Goal: Information Seeking & Learning: Check status

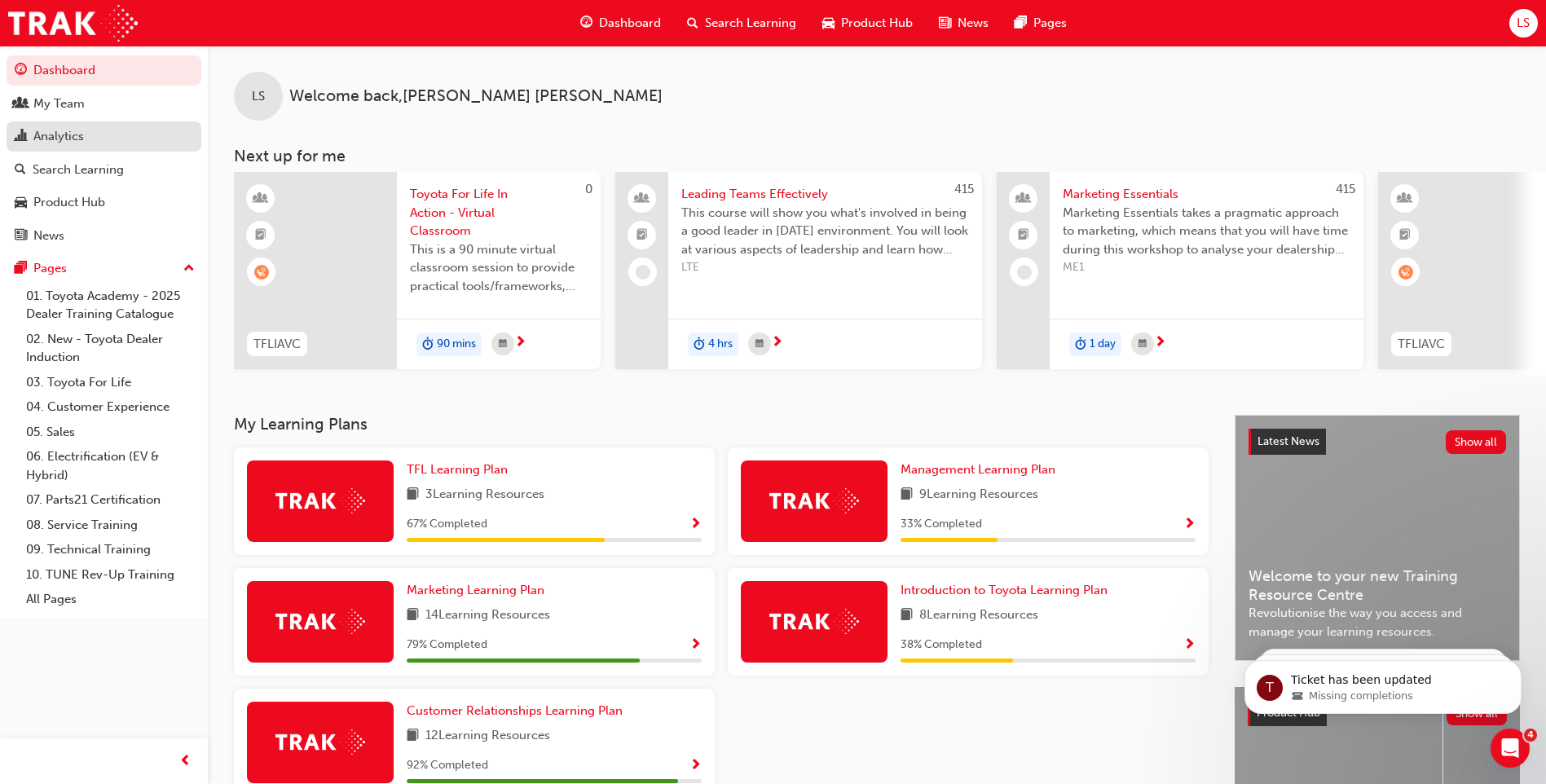
click at [44, 133] on div "Analytics" at bounding box center [58, 137] width 50 height 19
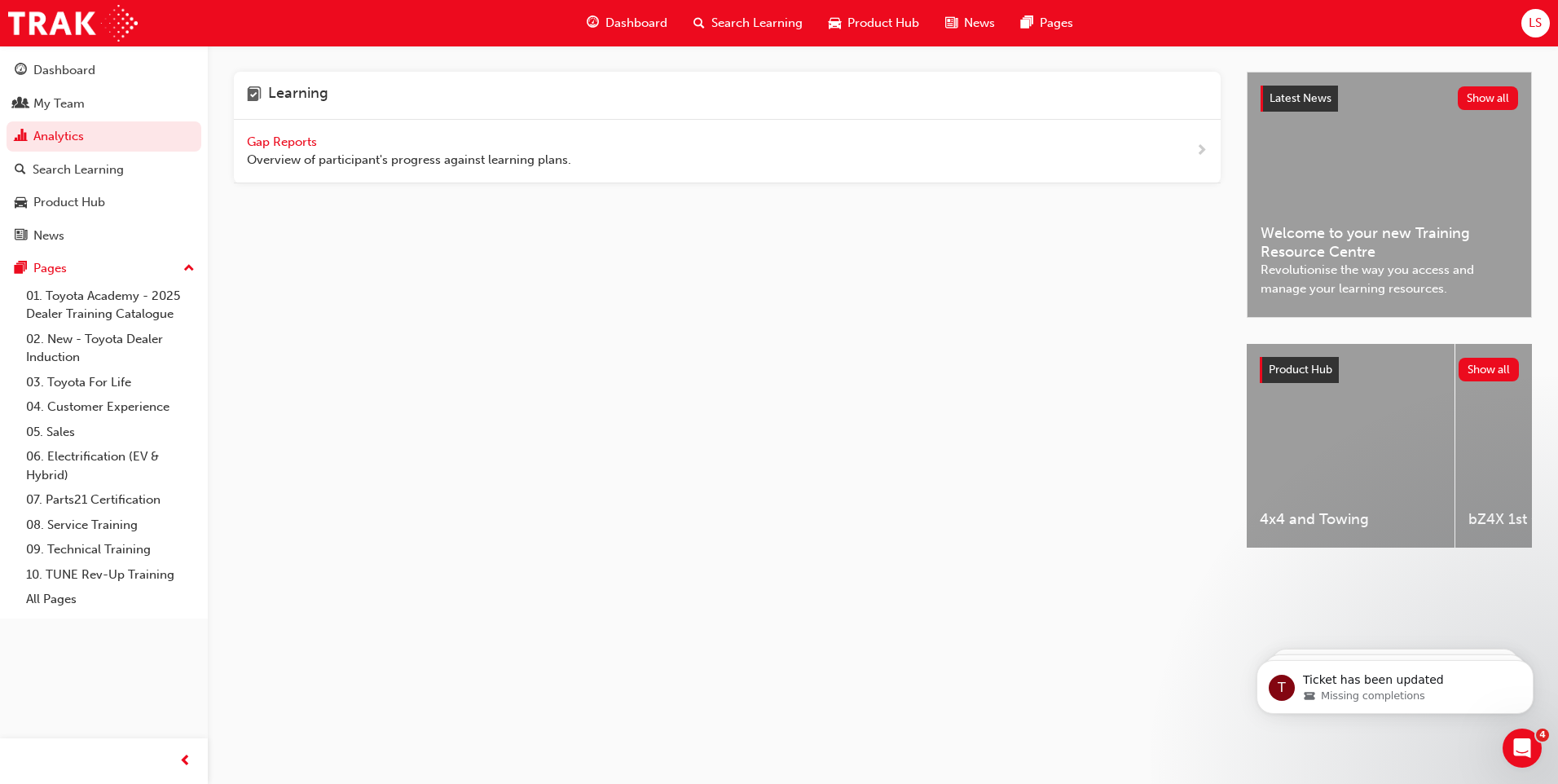
click at [276, 143] on span "Gap Reports" at bounding box center [284, 141] width 74 height 15
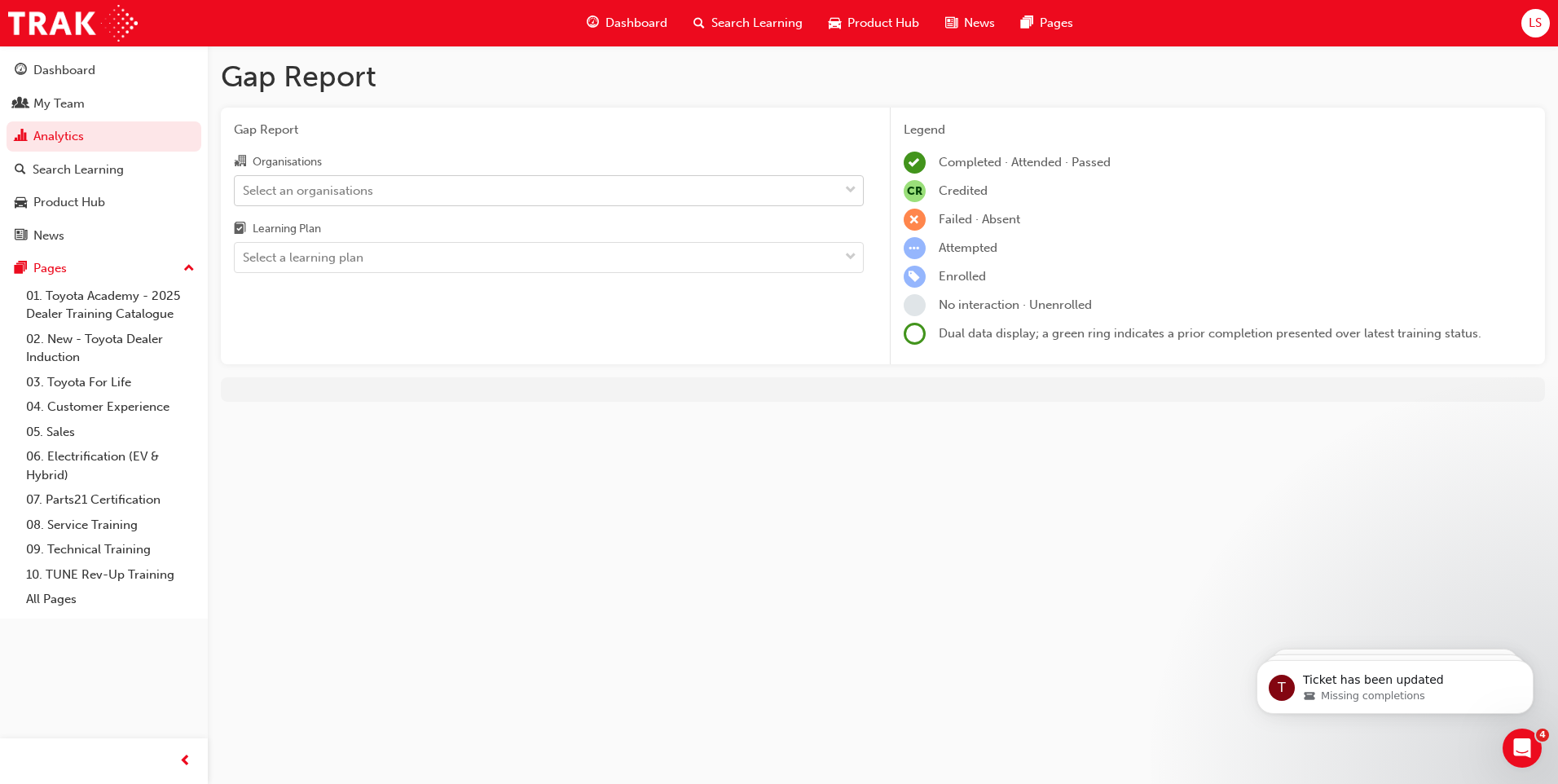
click at [441, 189] on div "Select an organisations" at bounding box center [536, 190] width 604 height 28
click at [245, 189] on input "Organisations Select an organisations" at bounding box center [244, 189] width 2 height 14
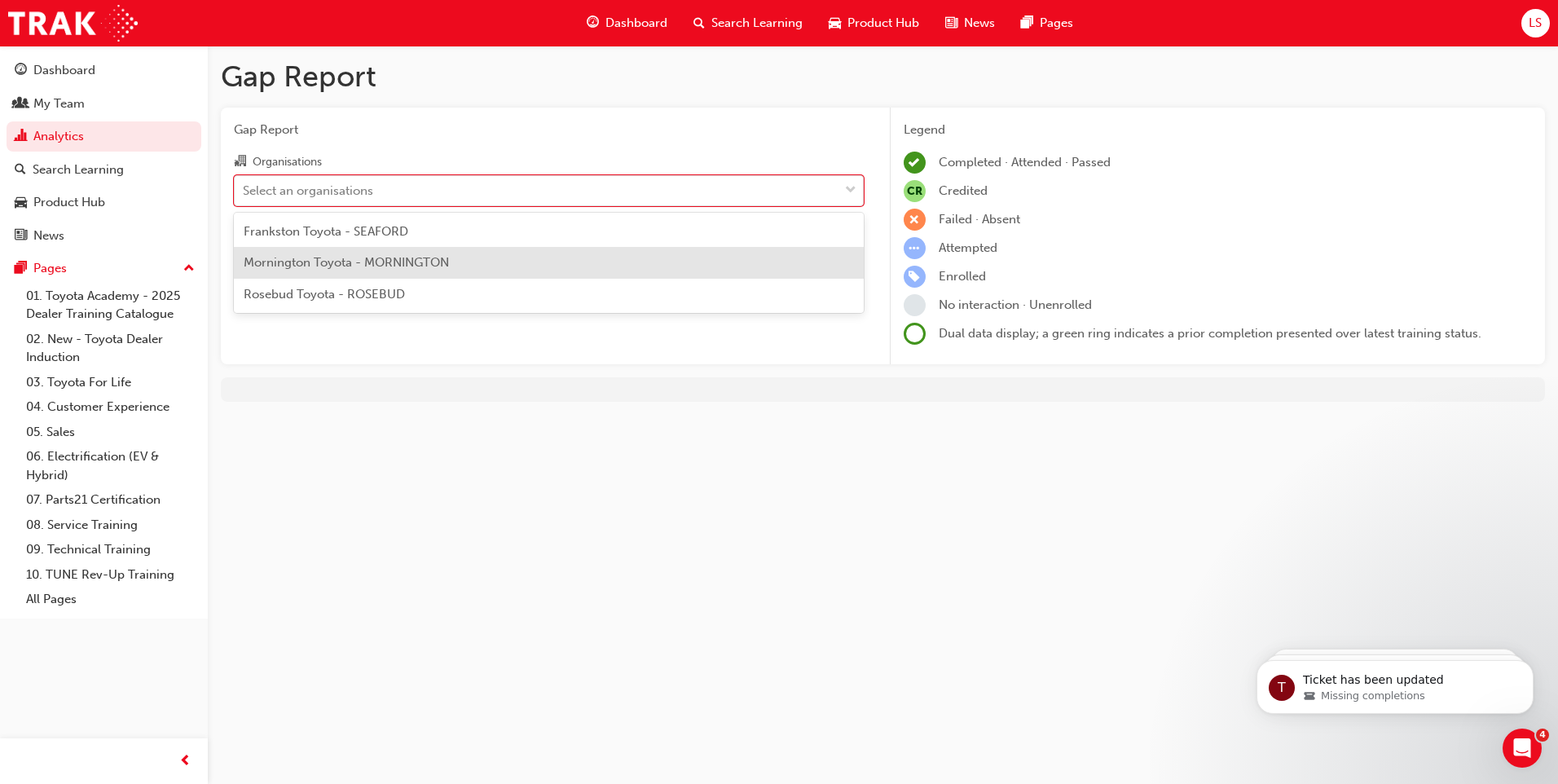
click at [426, 258] on span "Mornington Toyota - MORNINGTON" at bounding box center [346, 262] width 205 height 15
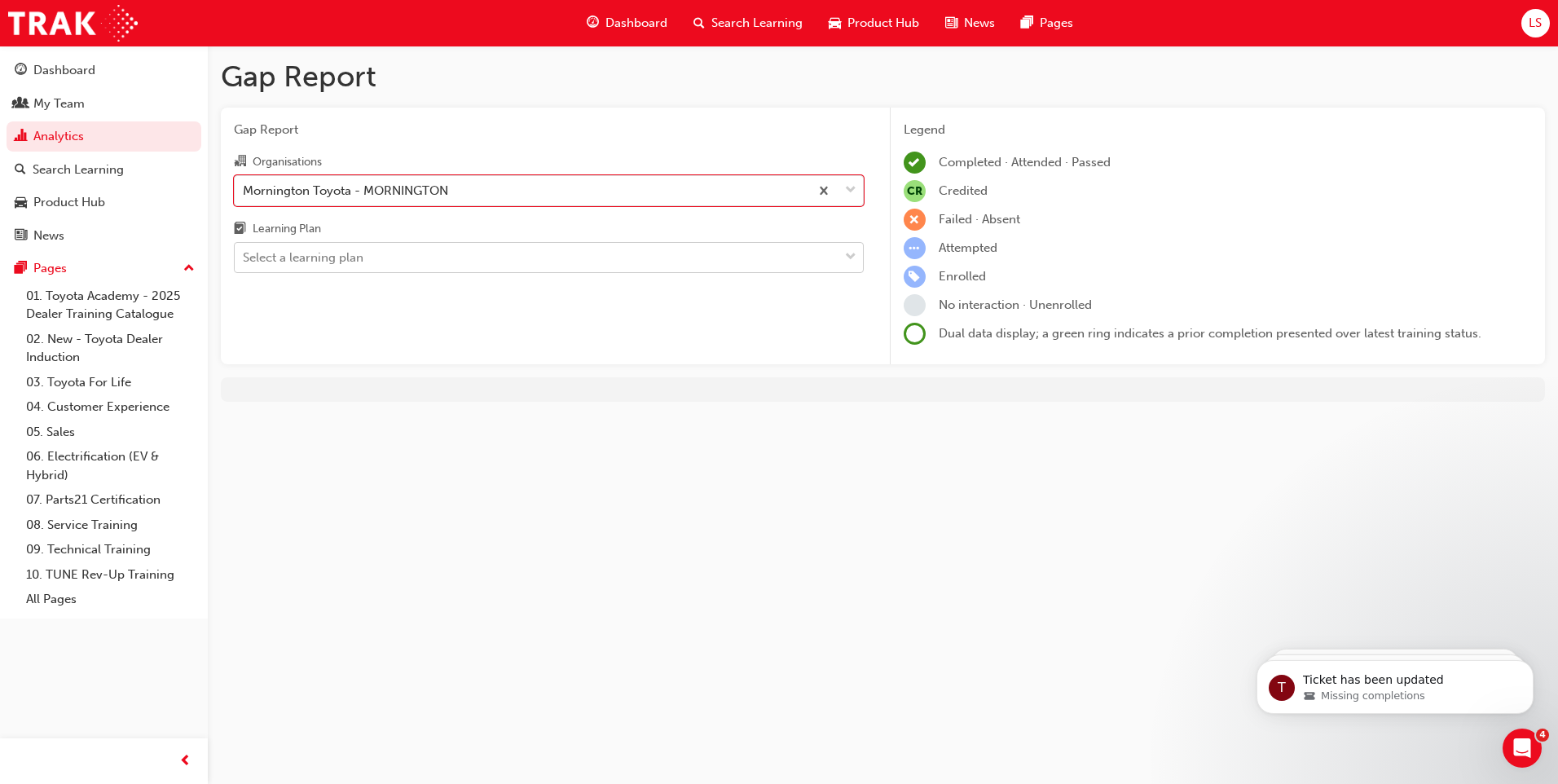
click at [505, 257] on div "Select a learning plan" at bounding box center [536, 257] width 604 height 28
click at [245, 257] on input "Learning Plan Select a learning plan" at bounding box center [244, 257] width 2 height 14
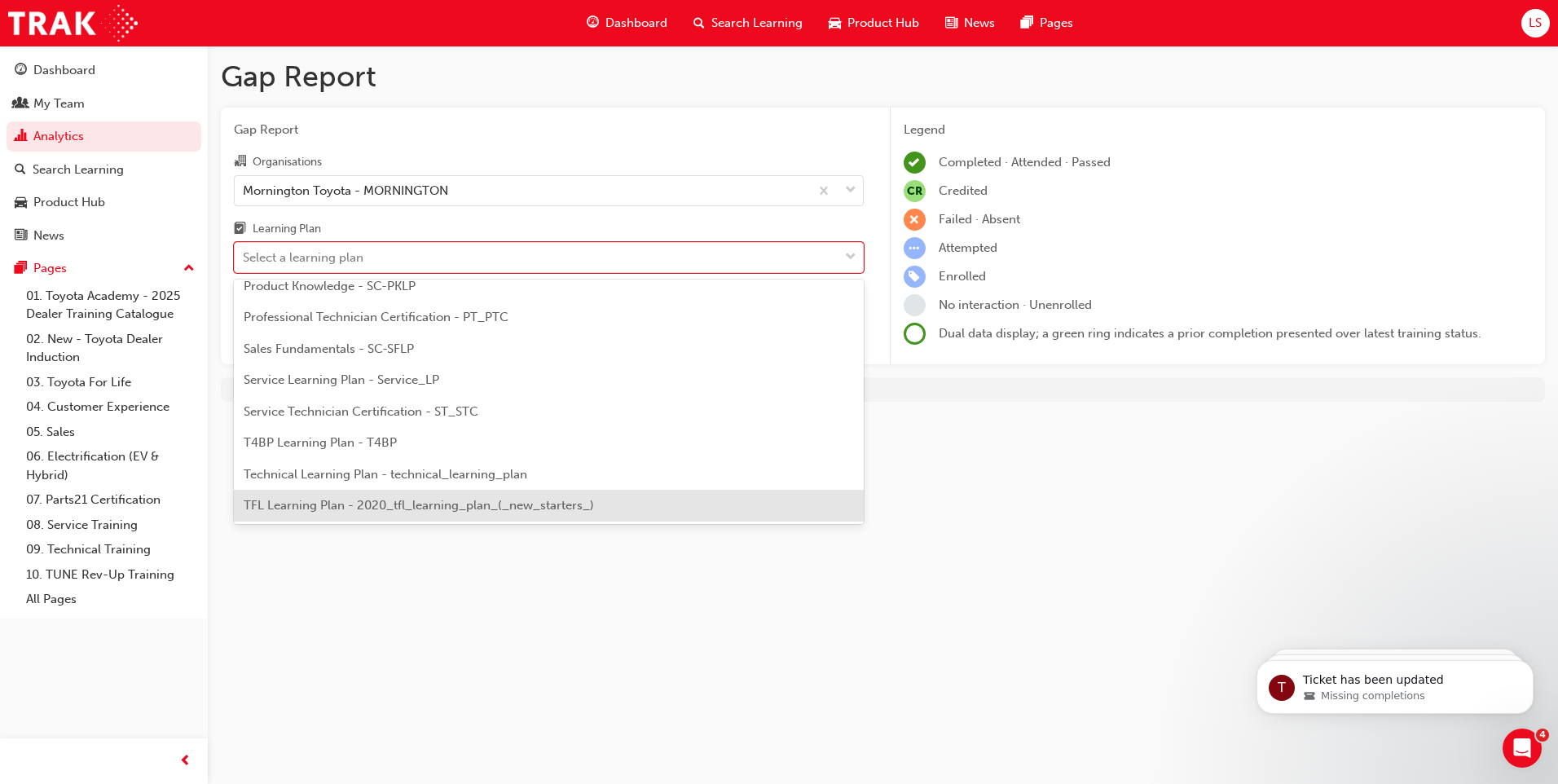
scroll to position [540, 0]
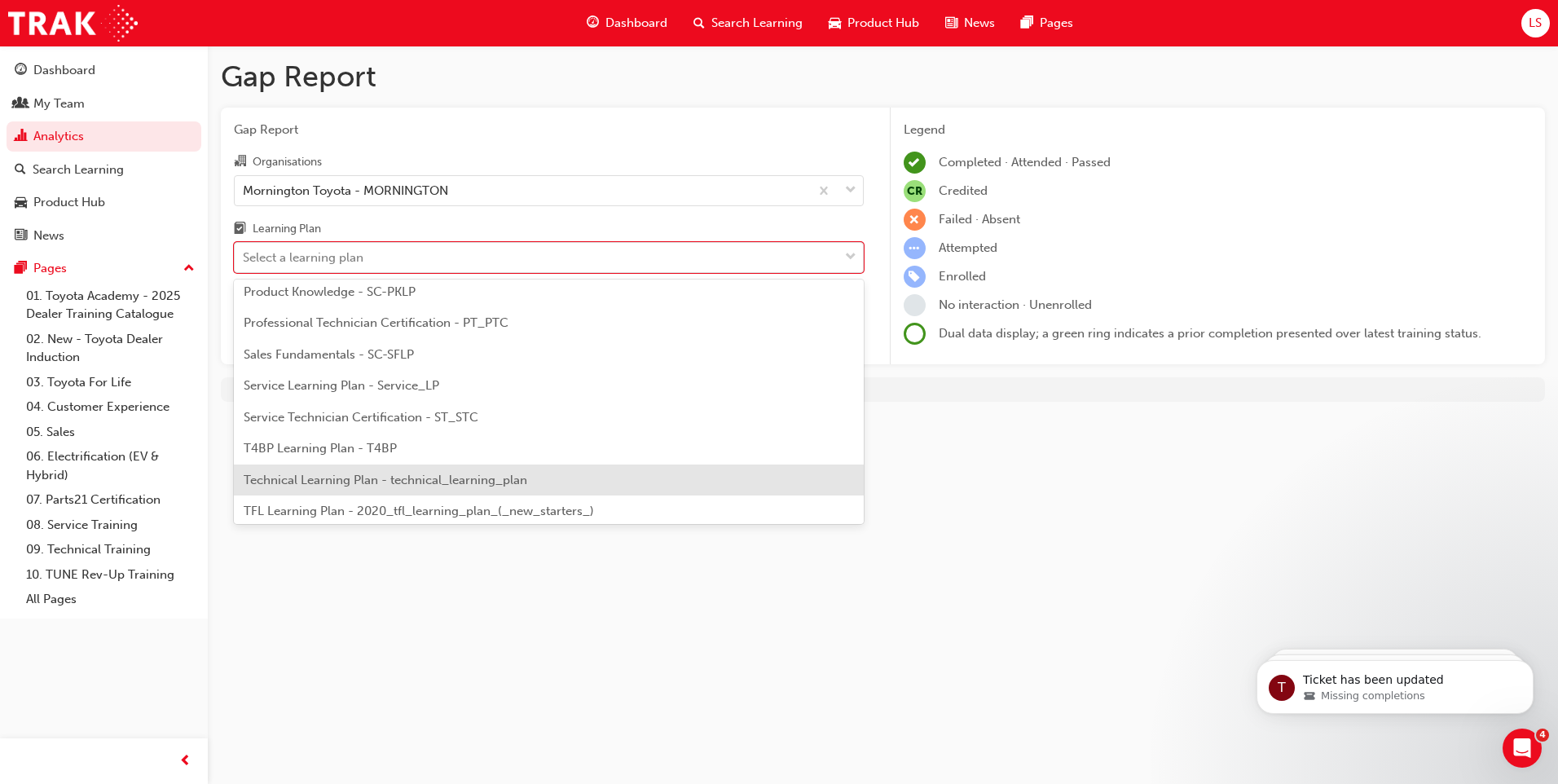
click at [472, 475] on span "Technical Learning Plan - technical_learning_plan" at bounding box center [386, 480] width 284 height 15
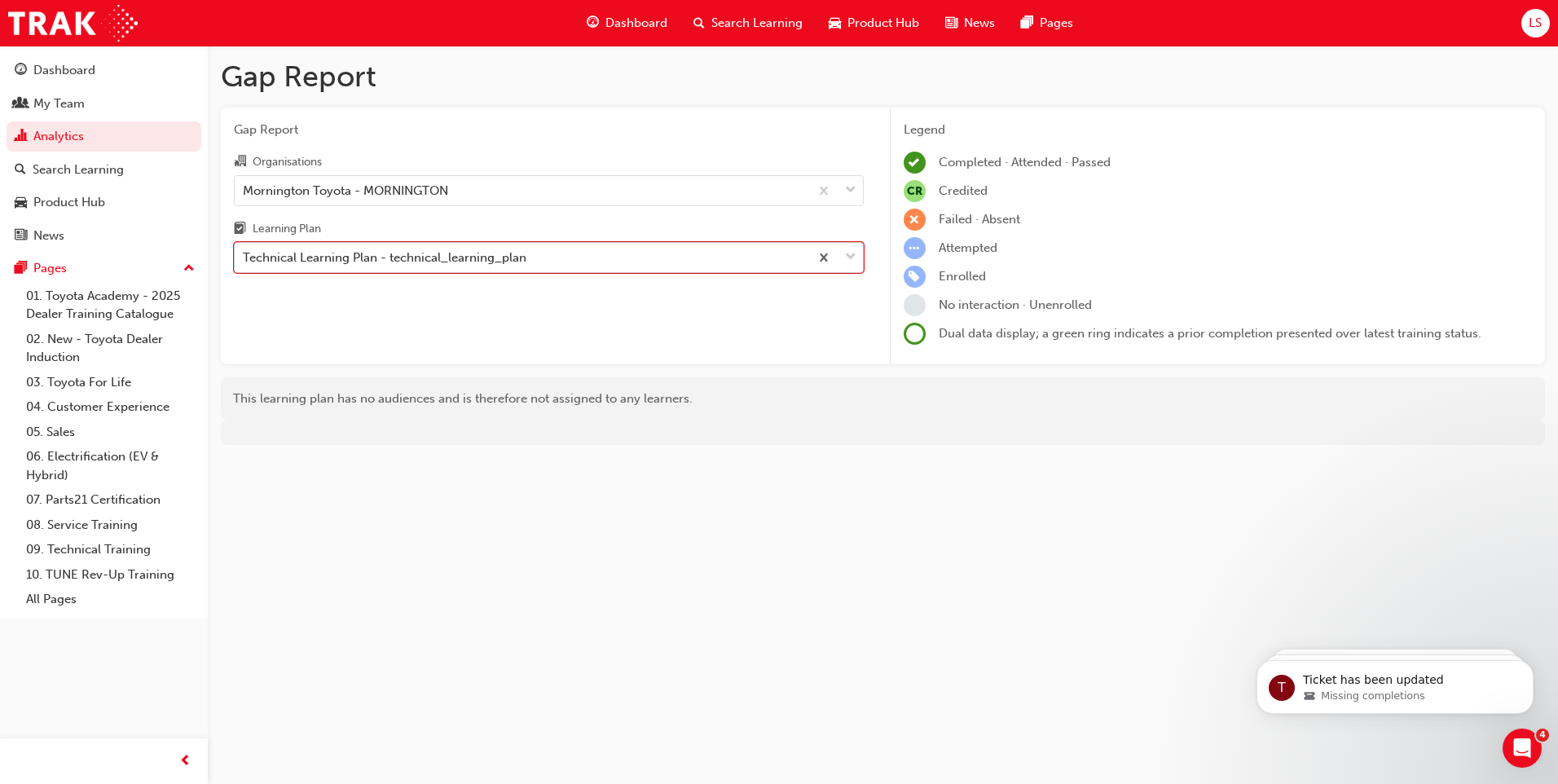
click at [549, 256] on div "Technical Learning Plan - technical_learning_plan" at bounding box center [522, 257] width 575 height 28
click at [245, 256] on input "Learning Plan option Technical Learning Plan - technical_learning_plan, selecte…" at bounding box center [244, 257] width 2 height 14
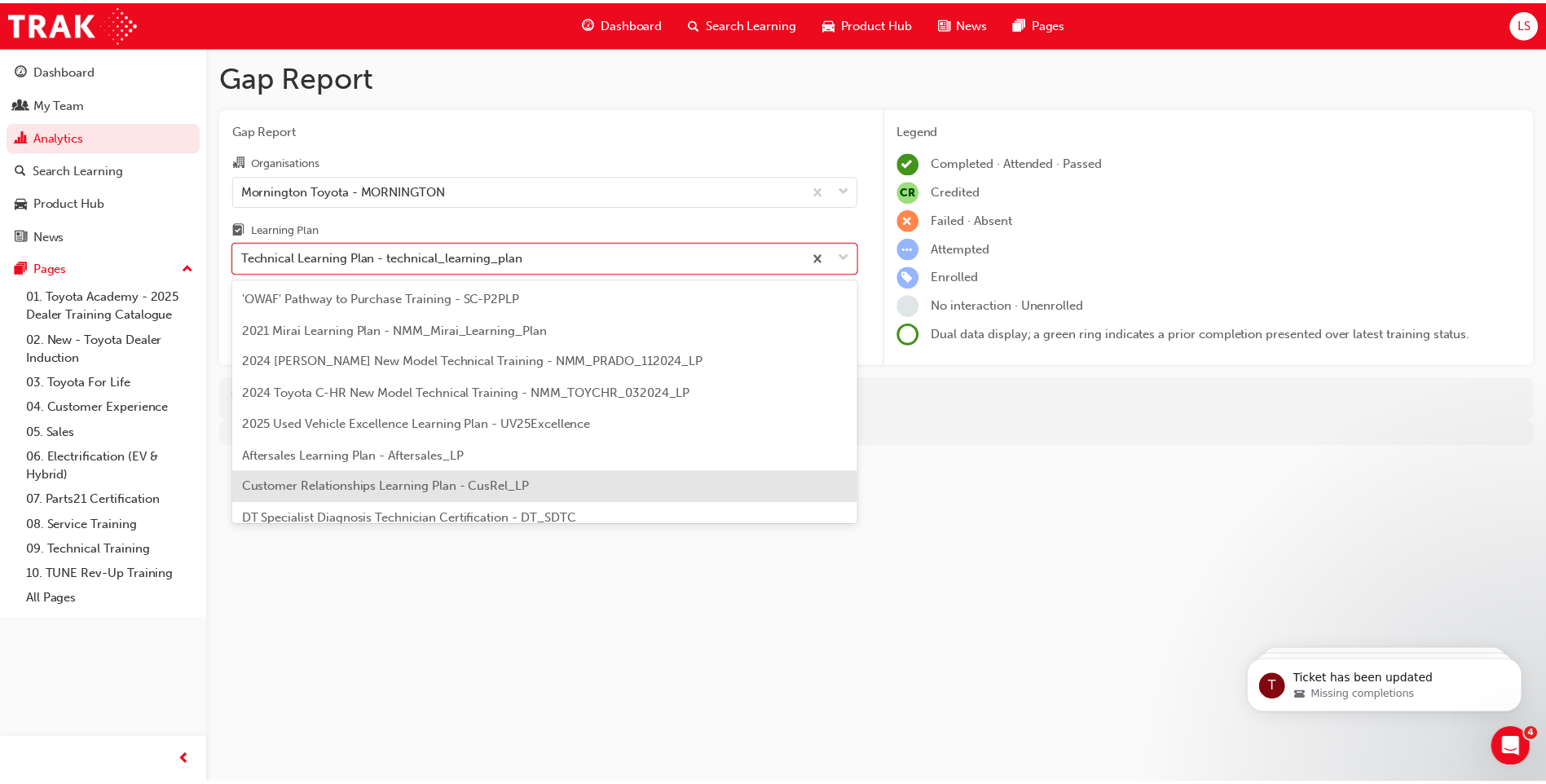
scroll to position [81, 0]
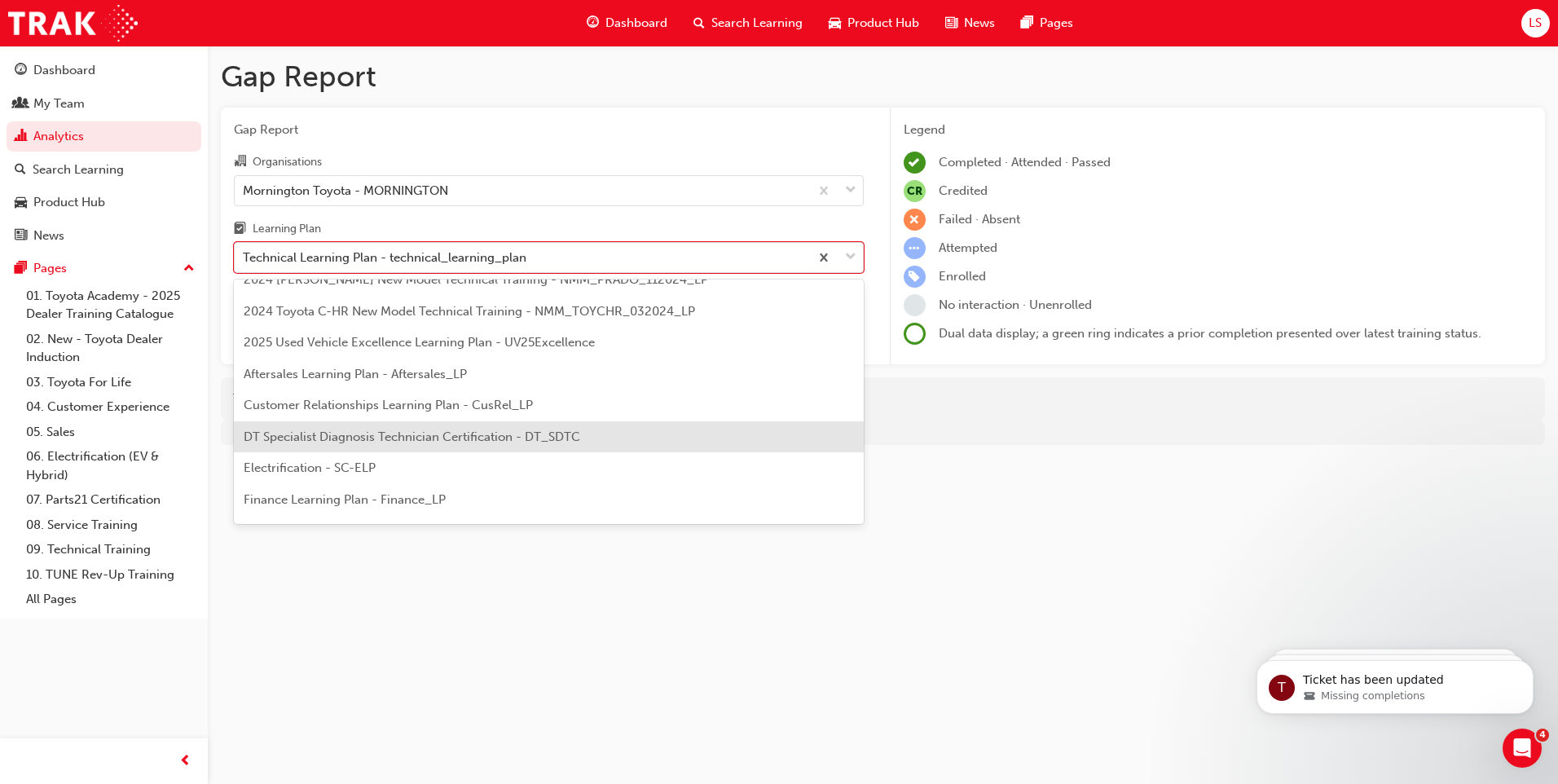
click at [555, 446] on div "DT Specialist Diagnosis Technician Certification - DT_SDTC" at bounding box center [548, 437] width 630 height 32
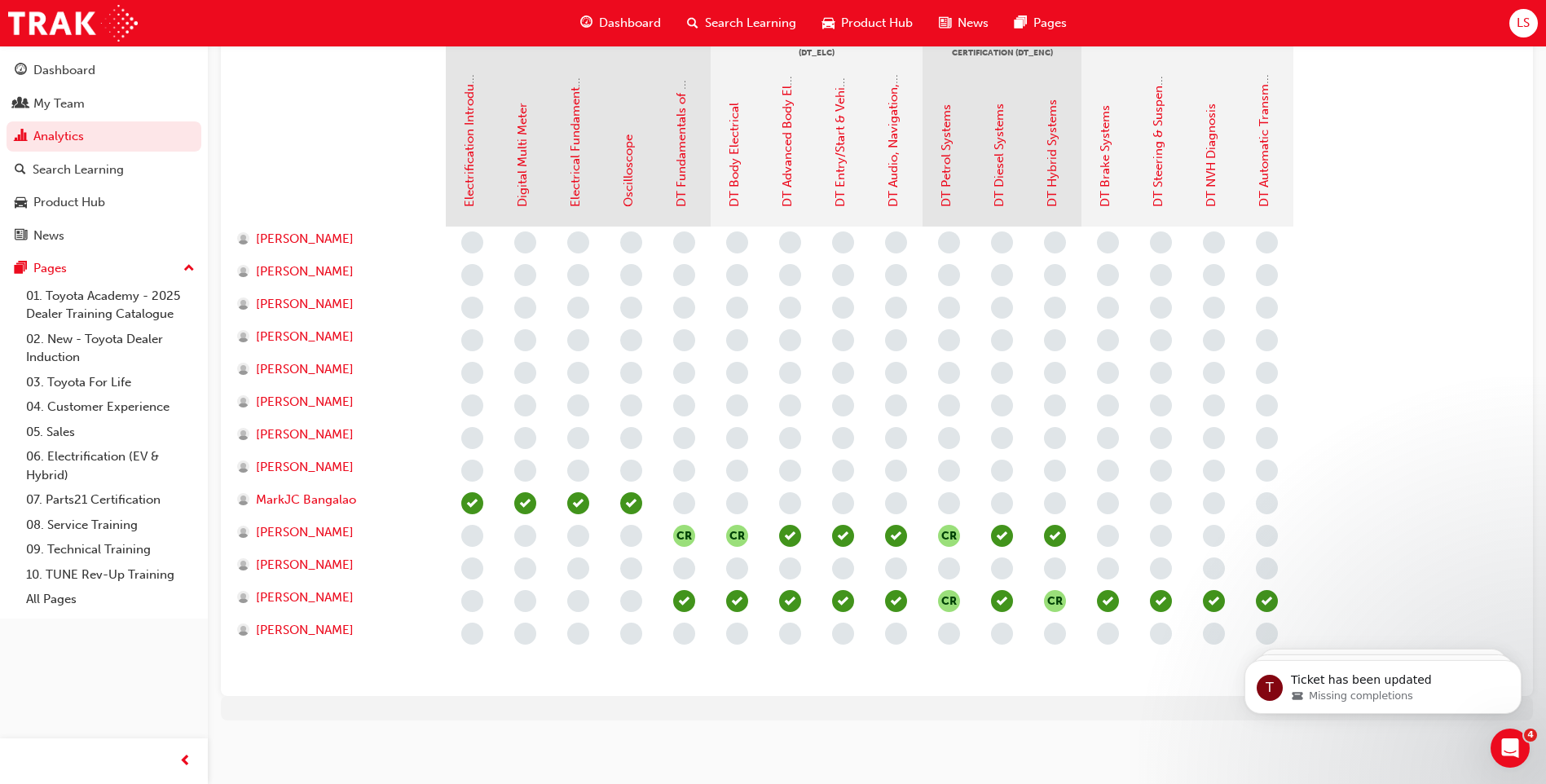
scroll to position [407, 0]
click at [269, 131] on div at bounding box center [339, 143] width 212 height 163
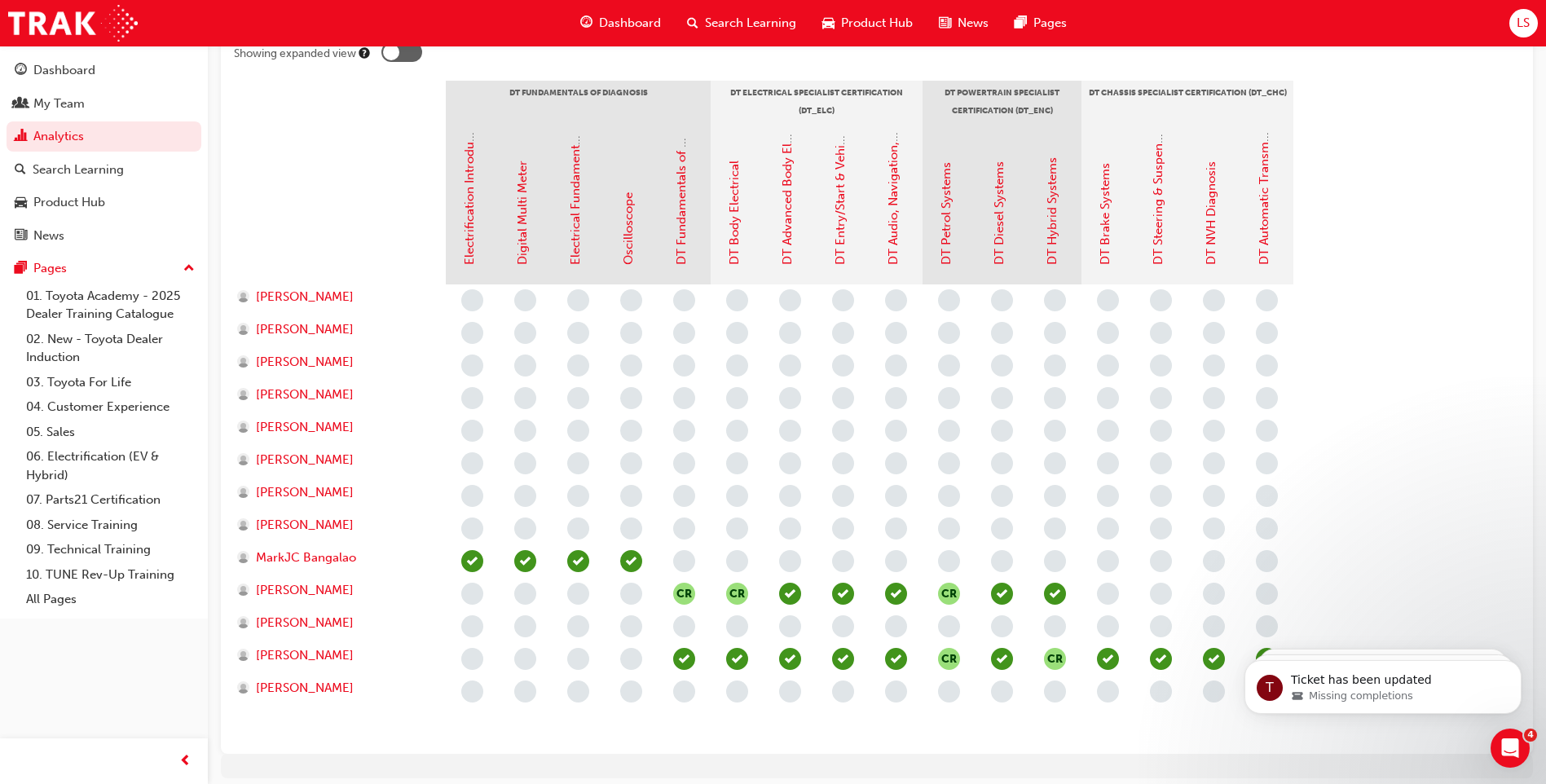
scroll to position [0, 0]
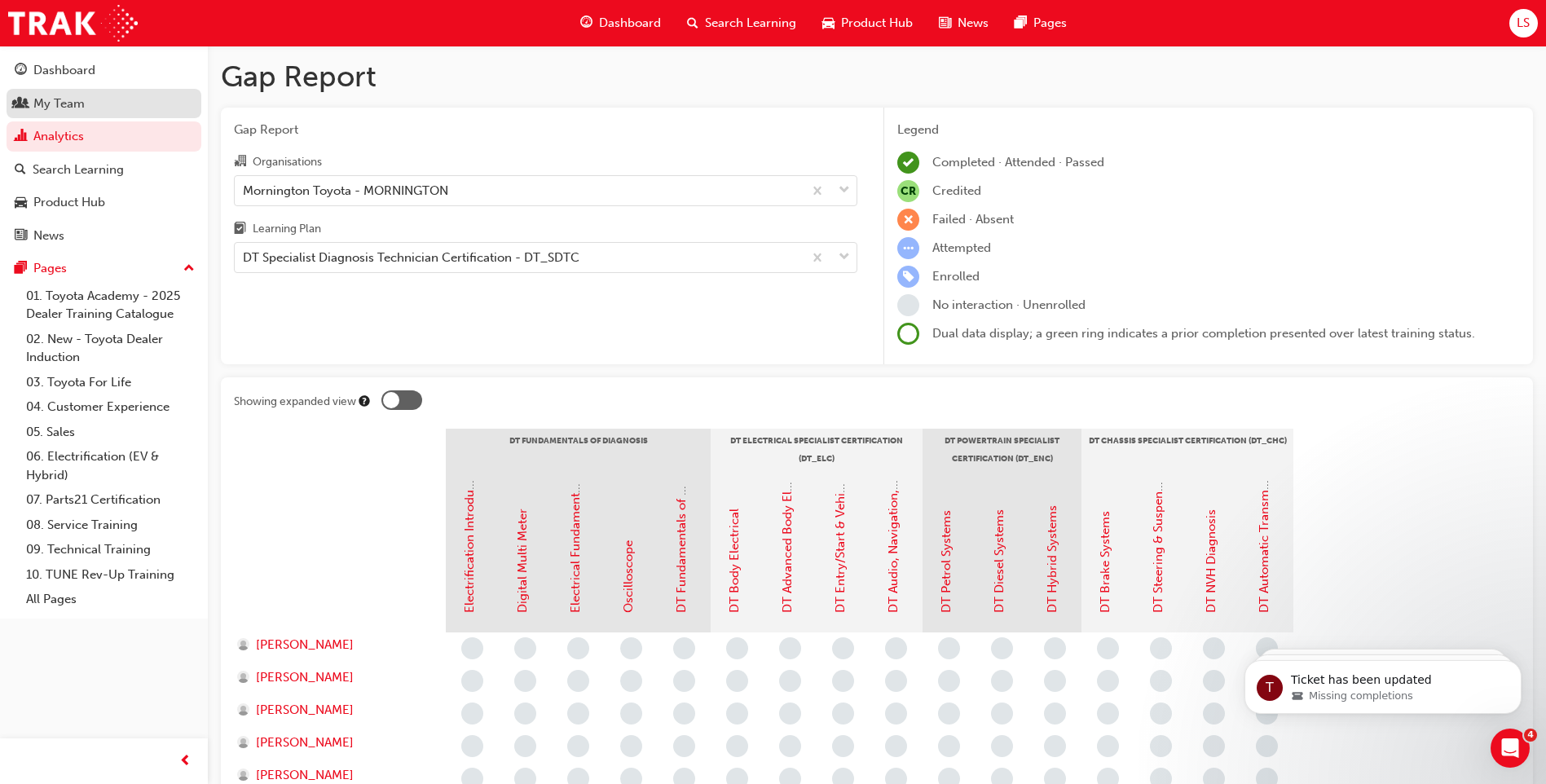
drag, startPoint x: 24, startPoint y: 104, endPoint x: 61, endPoint y: 104, distance: 37.0
click at [24, 104] on span "people-icon" at bounding box center [21, 103] width 12 height 15
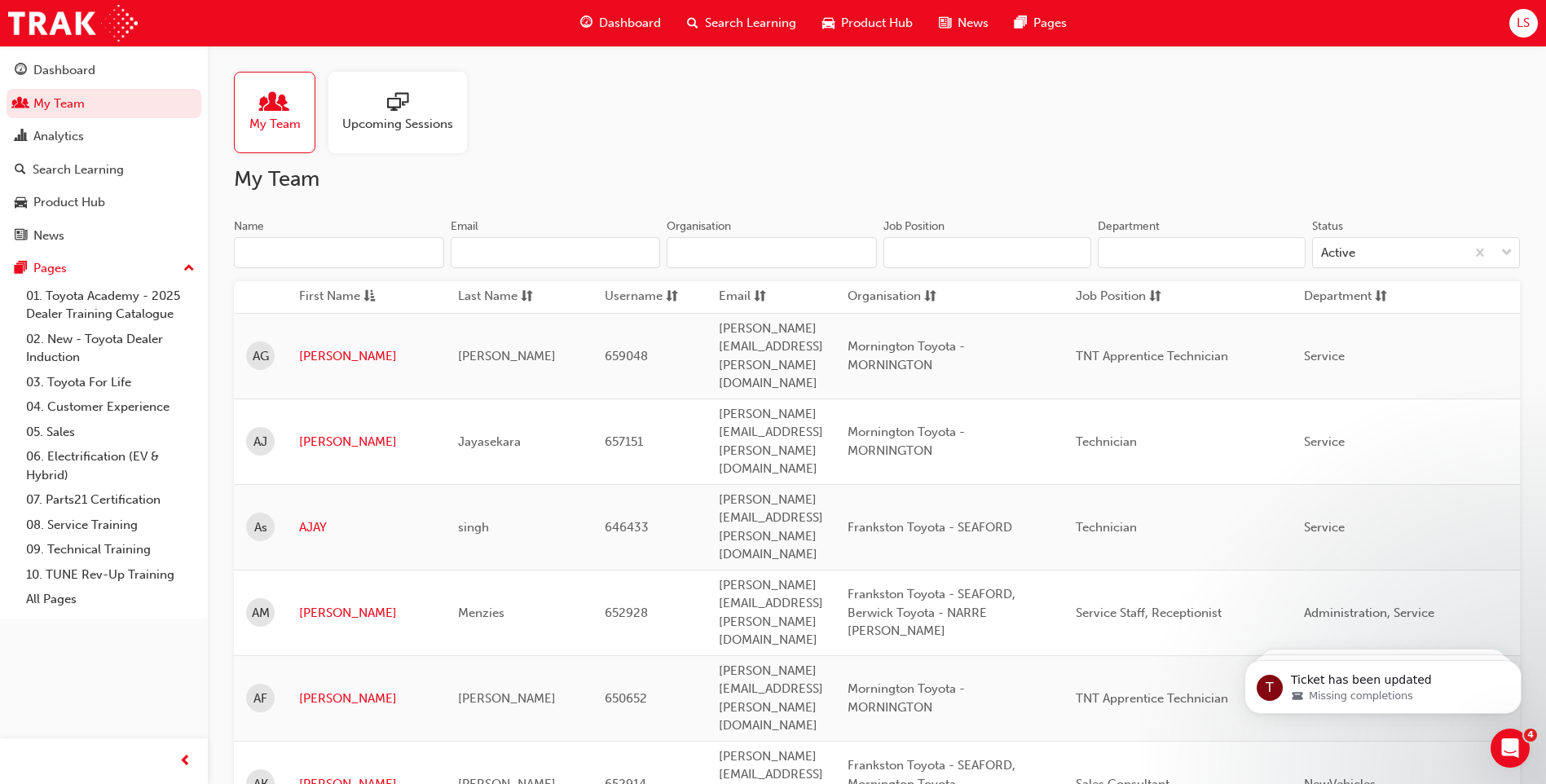
click at [376, 251] on input "Name" at bounding box center [339, 252] width 210 height 31
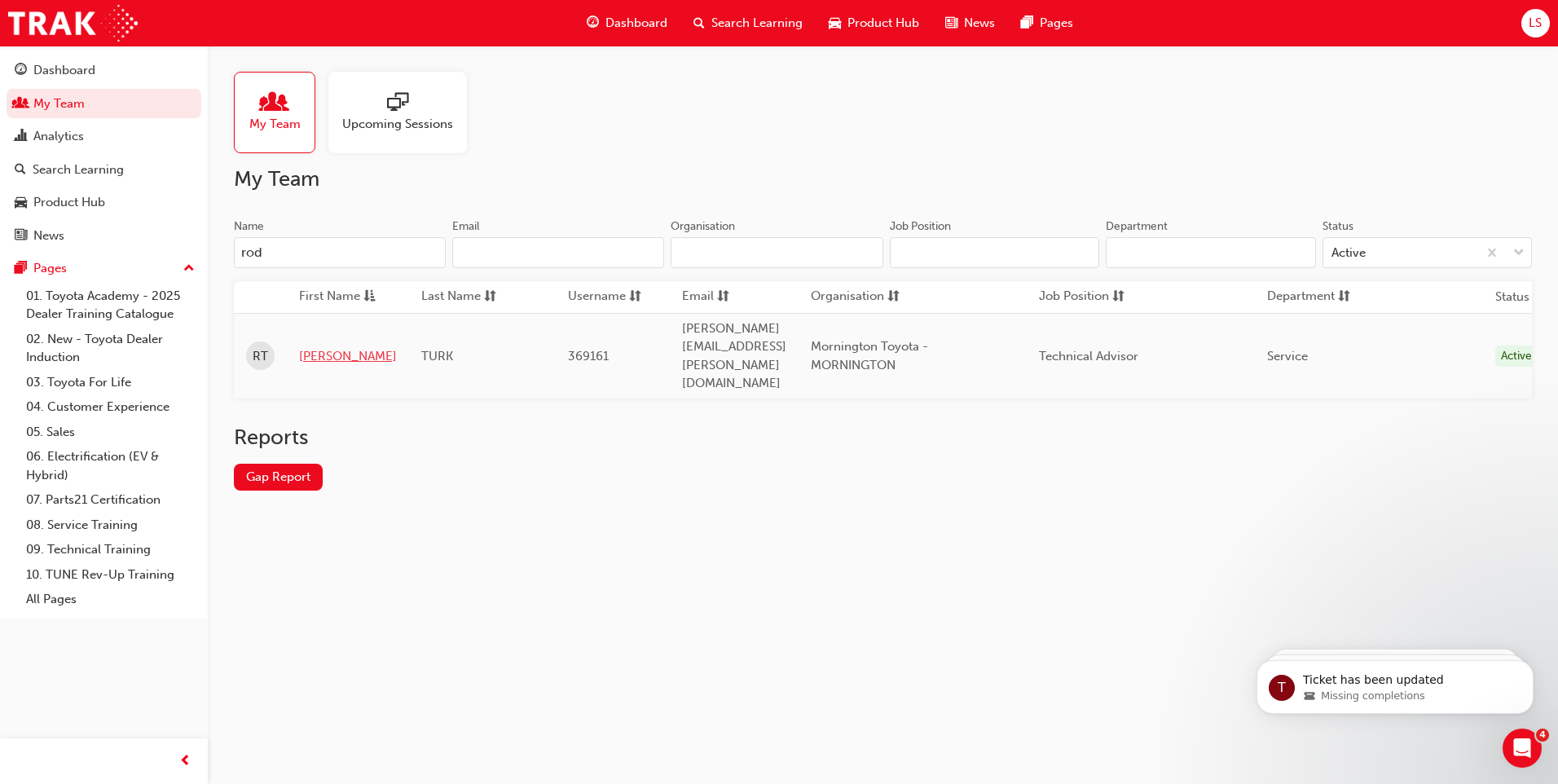
type input "rod"
click at [336, 347] on link "[PERSON_NAME]" at bounding box center [348, 357] width 97 height 19
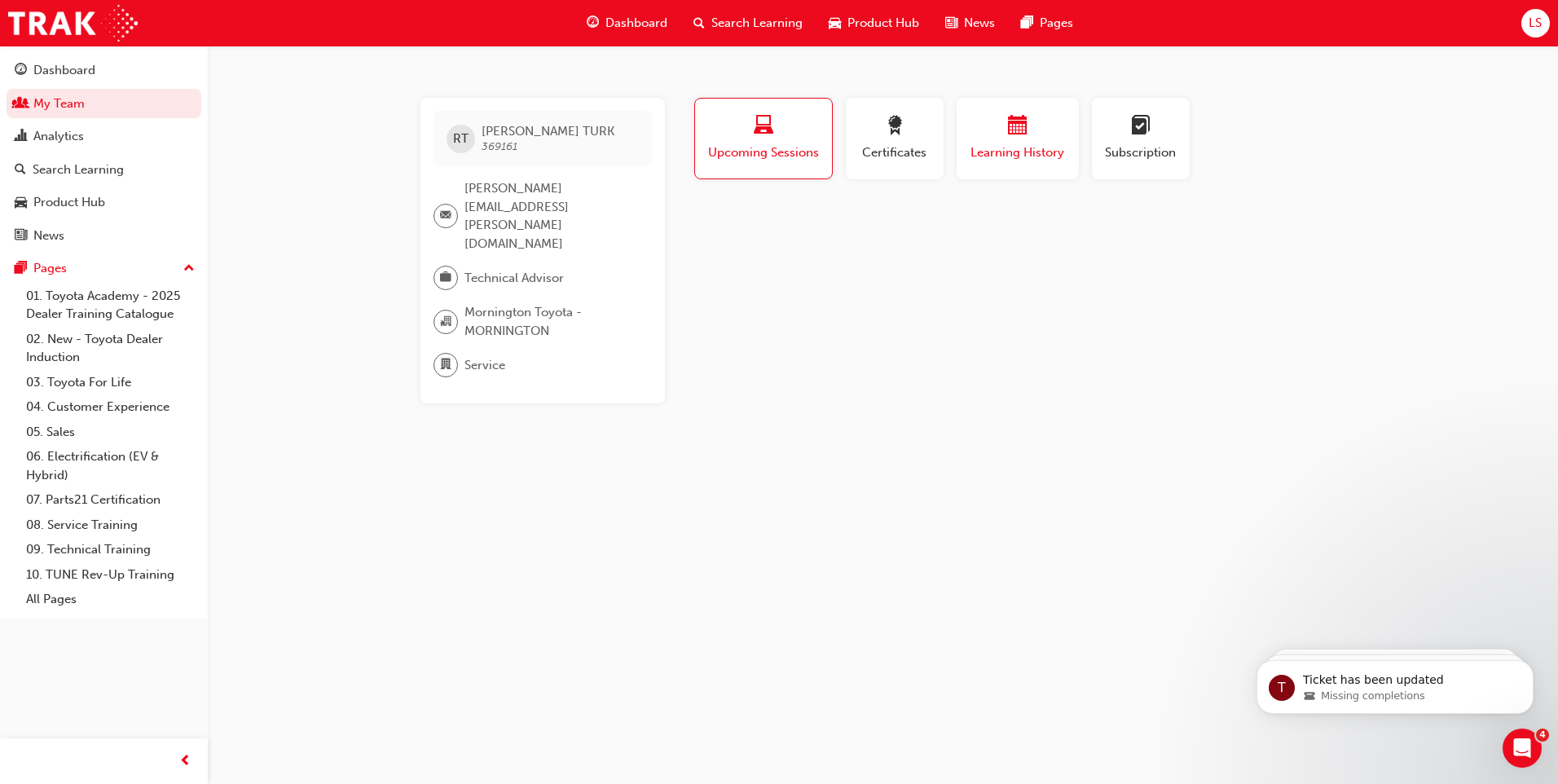
click at [997, 154] on span "Learning History" at bounding box center [1018, 153] width 97 height 19
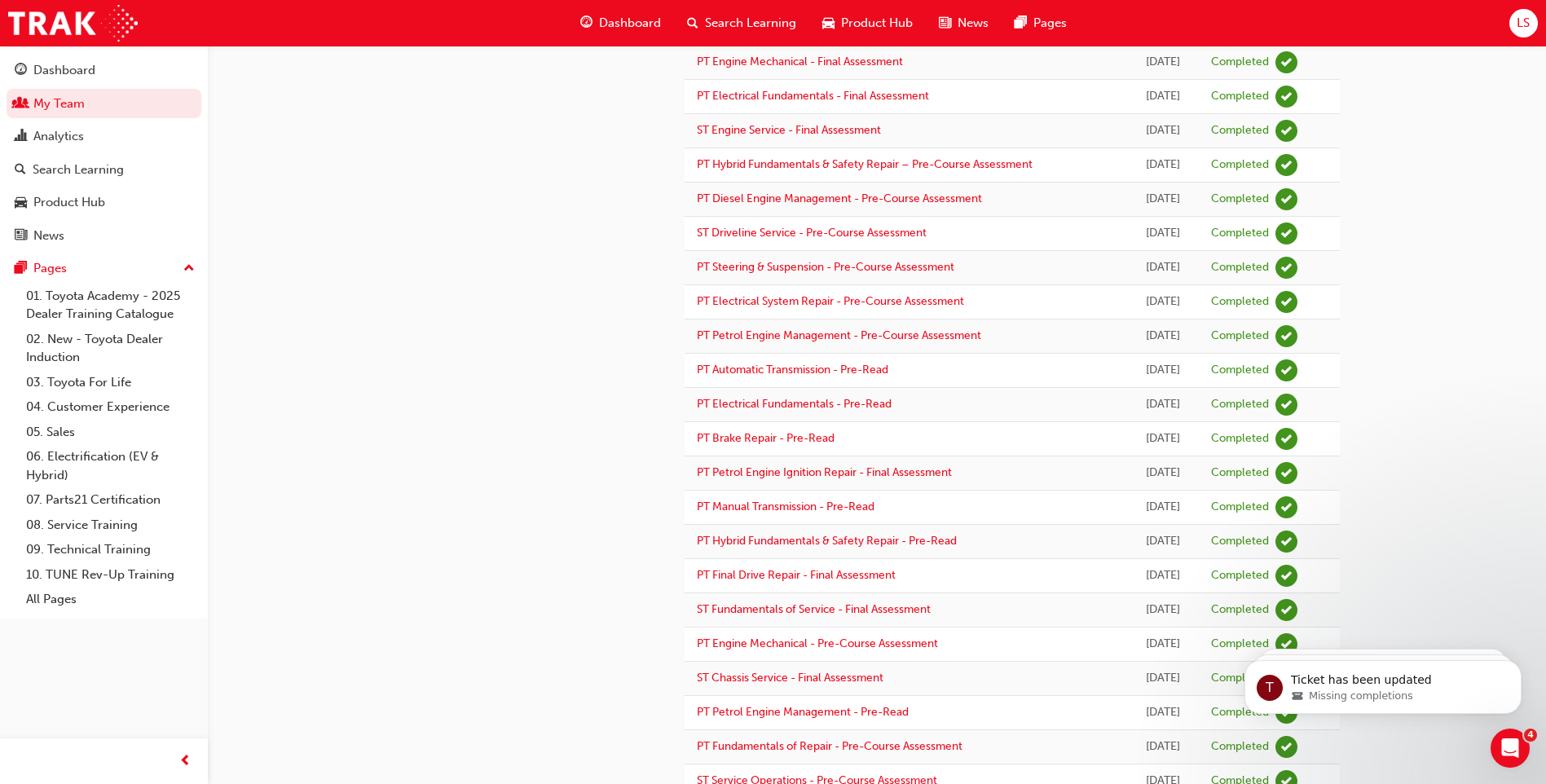
scroll to position [1222, 0]
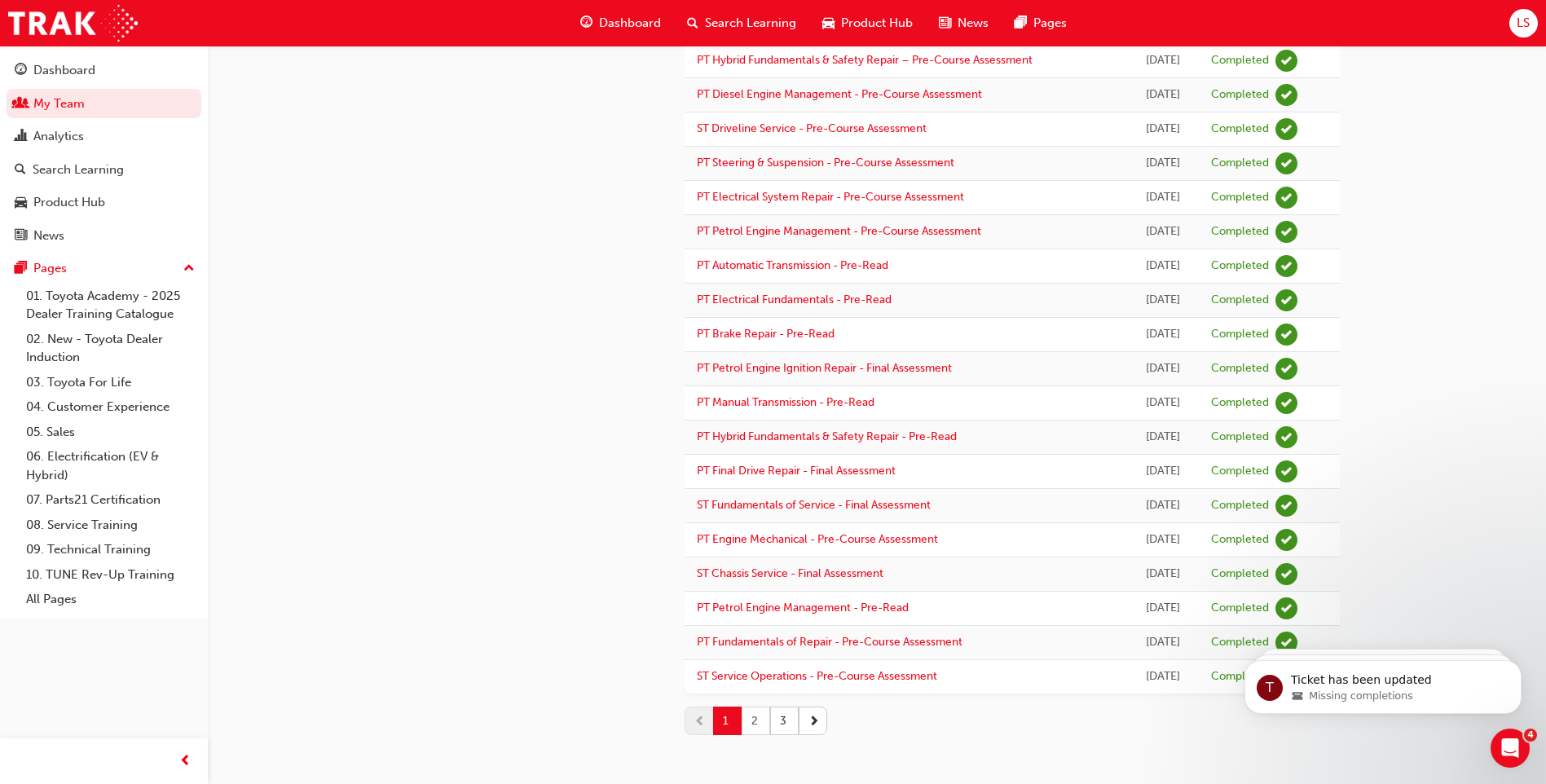
click at [758, 722] on button "2" at bounding box center [755, 720] width 28 height 28
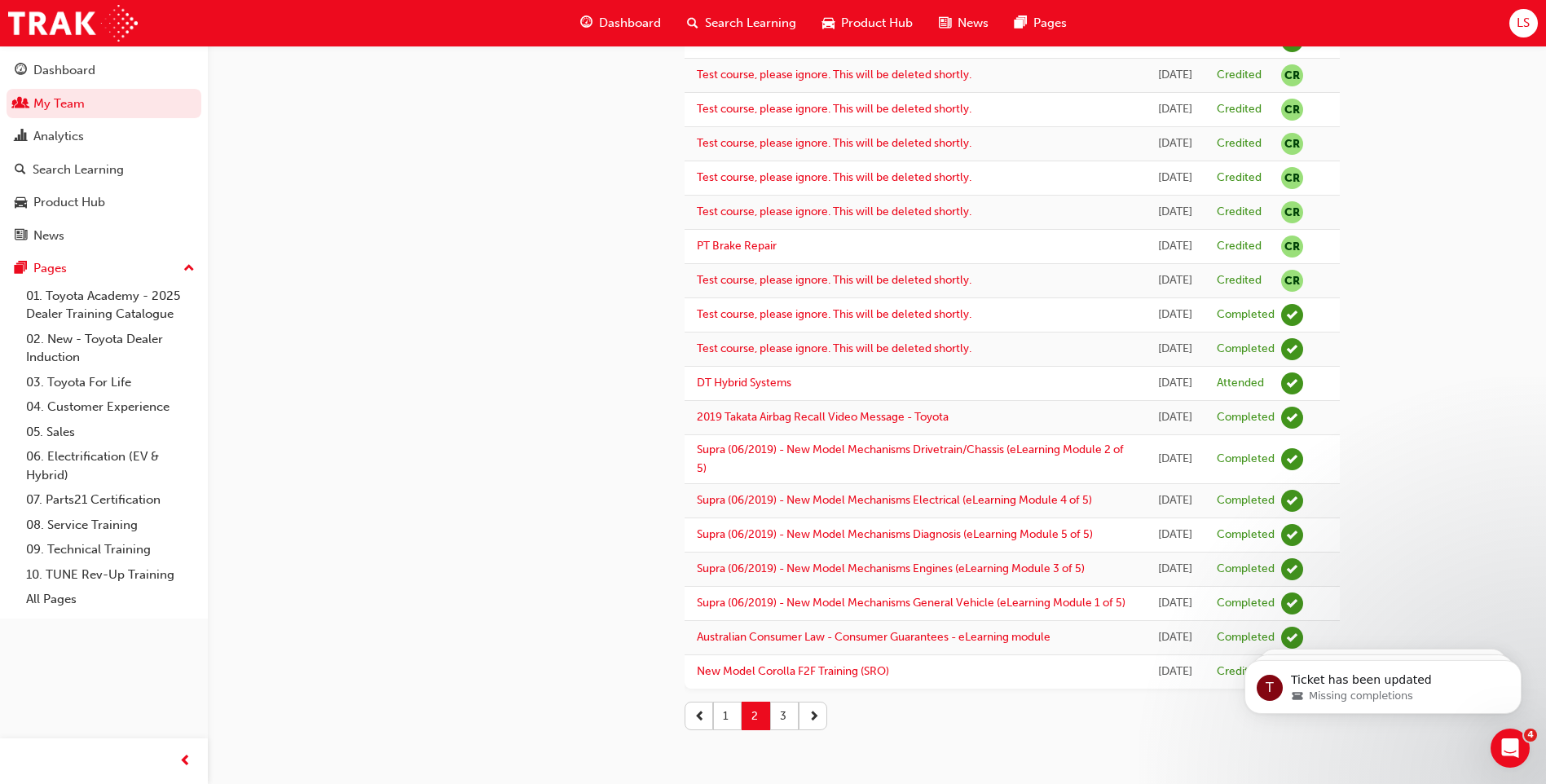
scroll to position [1637, 0]
click at [791, 724] on button "3" at bounding box center [783, 715] width 28 height 28
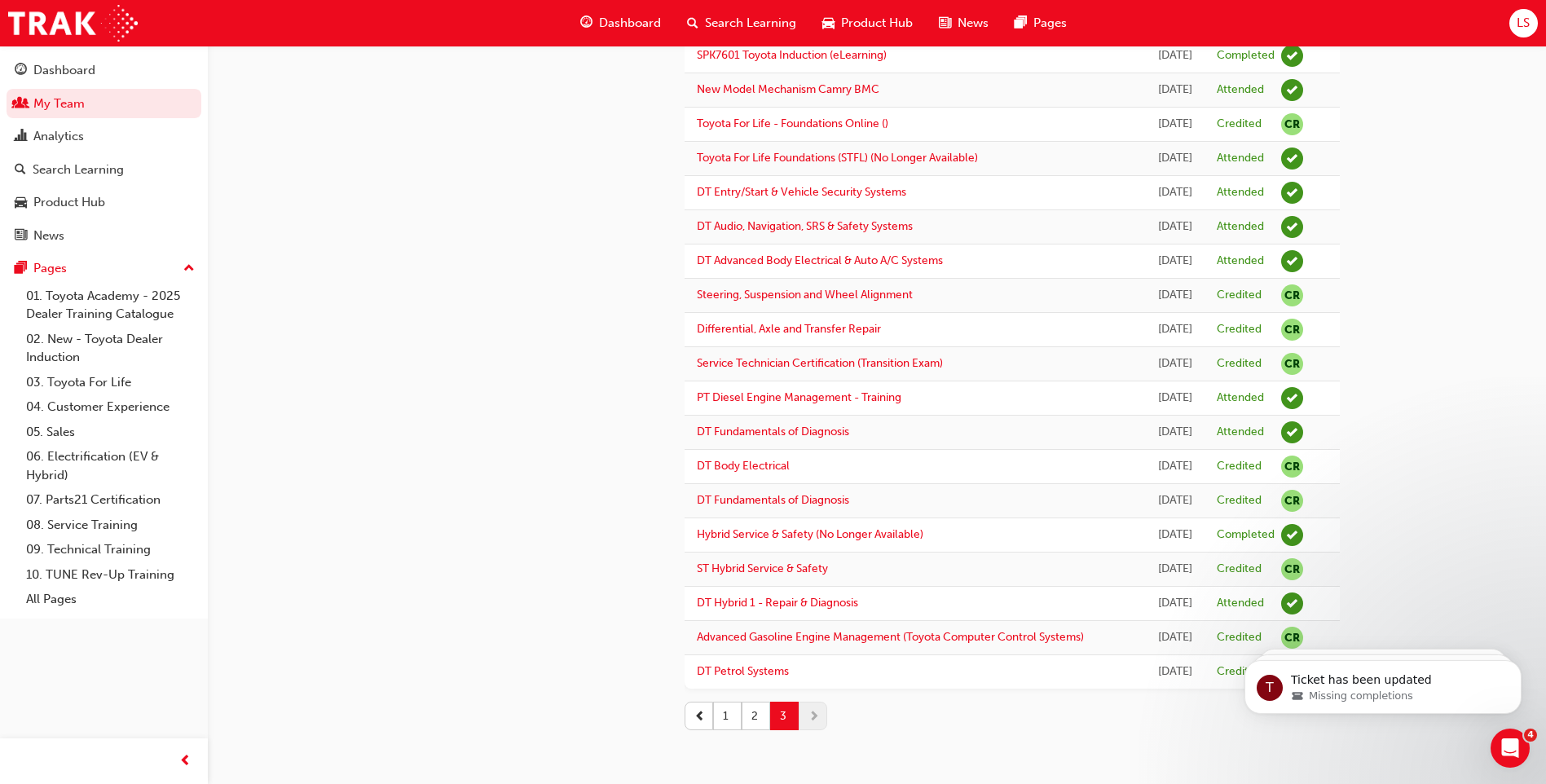
scroll to position [709, 0]
click at [731, 705] on button "1" at bounding box center [727, 715] width 28 height 28
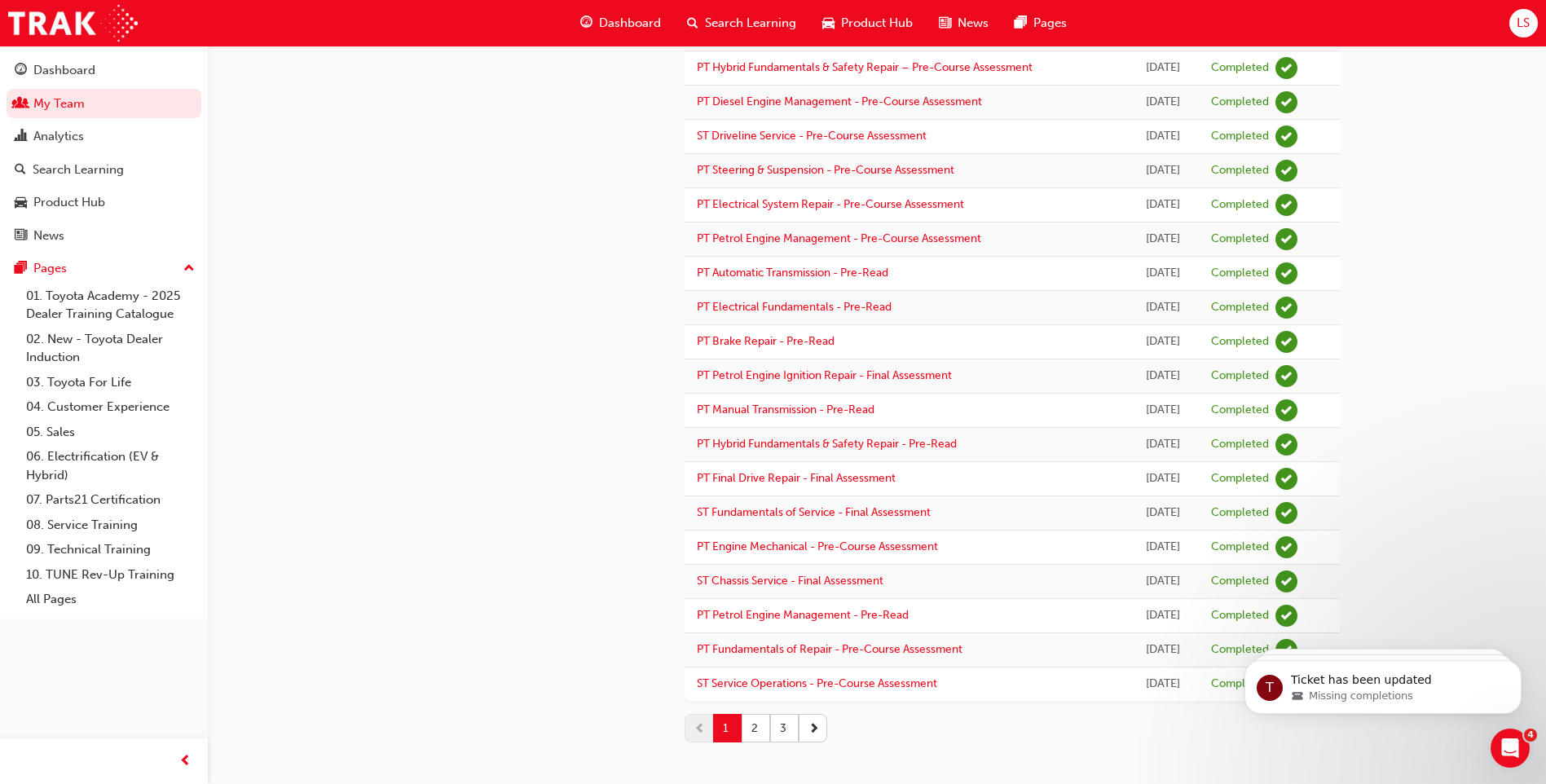
scroll to position [1227, 0]
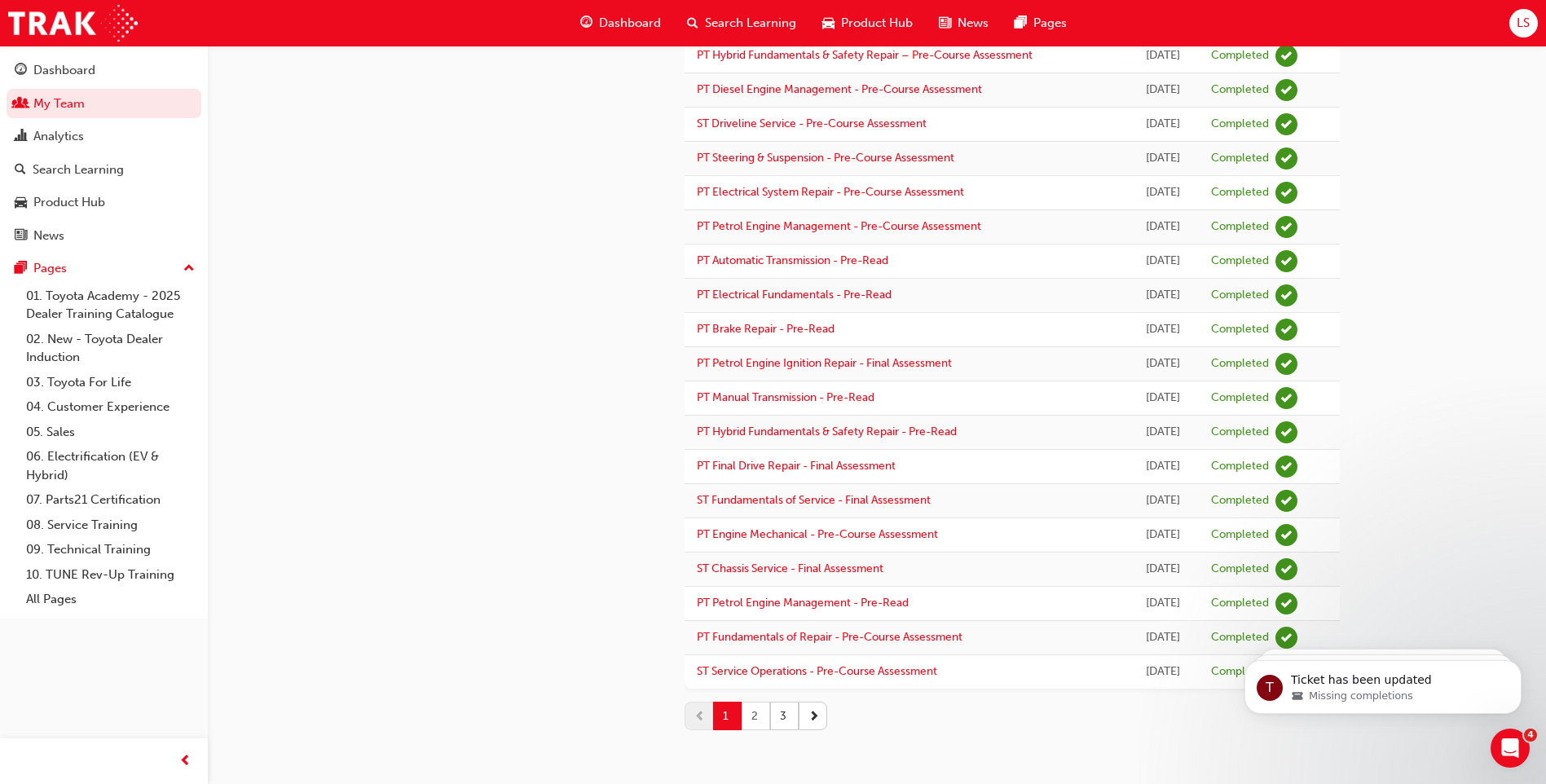
click at [755, 721] on button "2" at bounding box center [755, 715] width 28 height 28
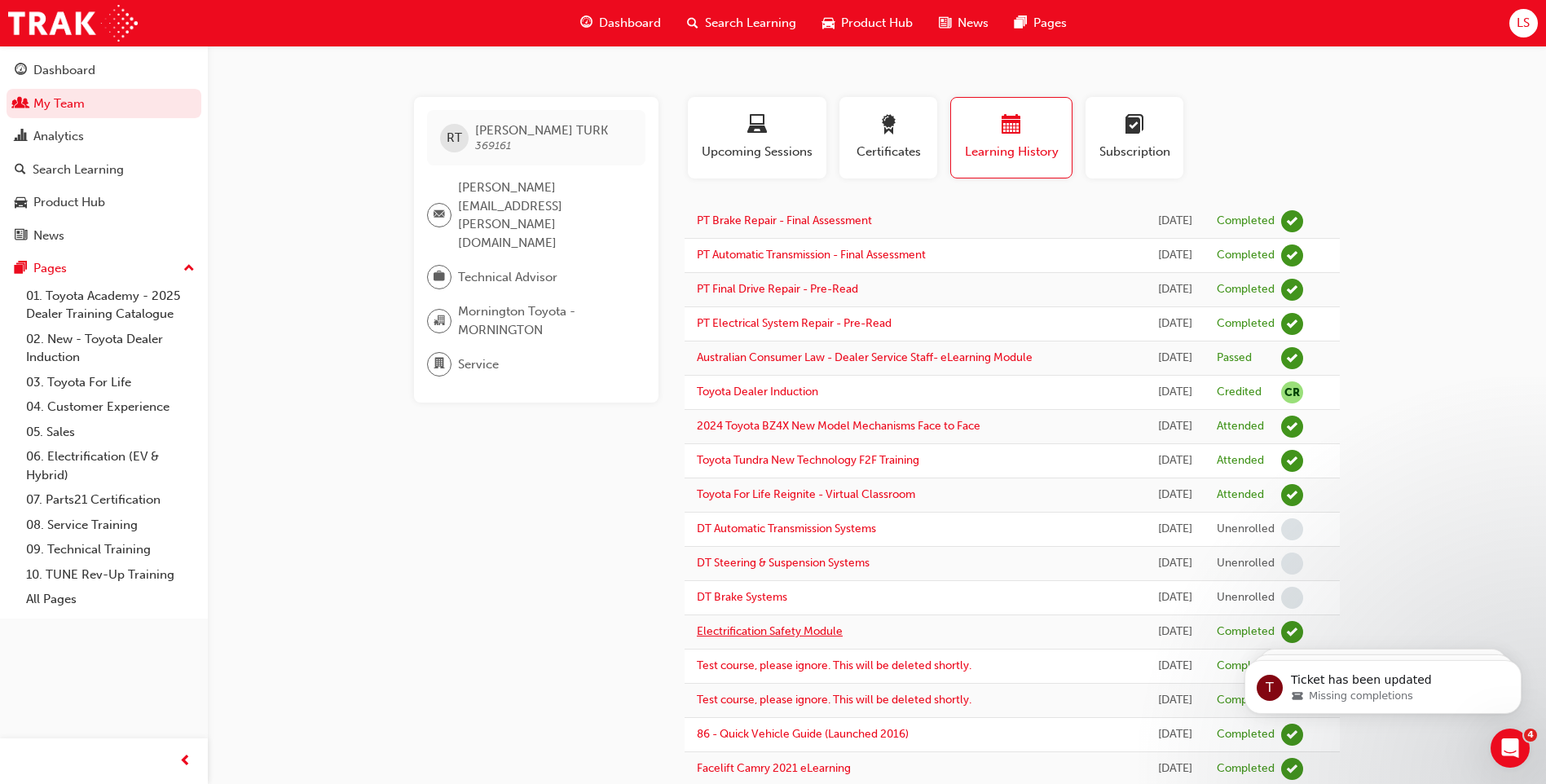
scroll to position [0, 0]
click at [80, 58] on link "Dashboard" at bounding box center [104, 70] width 195 height 30
